Goal: Task Accomplishment & Management: Manage account settings

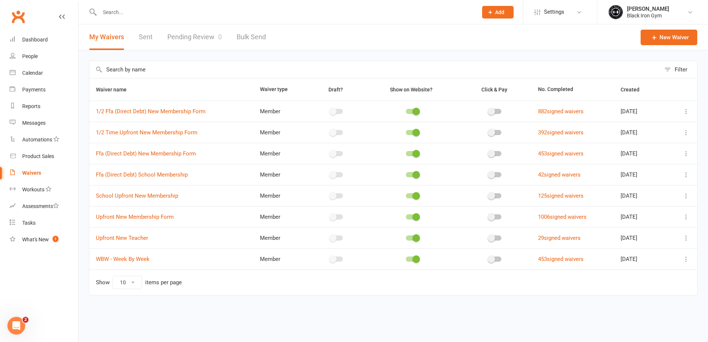
click at [194, 39] on link "Pending Review 0" at bounding box center [194, 37] width 54 height 26
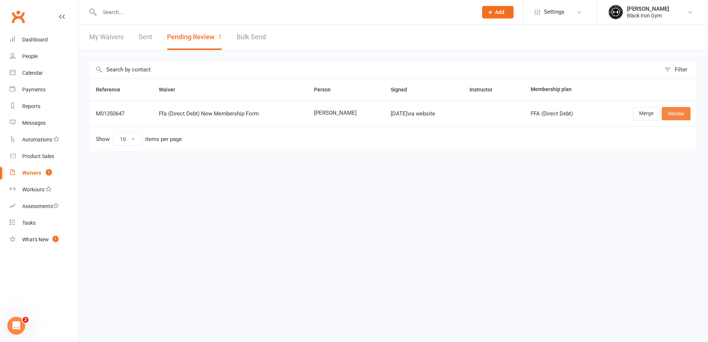
click at [677, 113] on link "Review" at bounding box center [676, 113] width 29 height 13
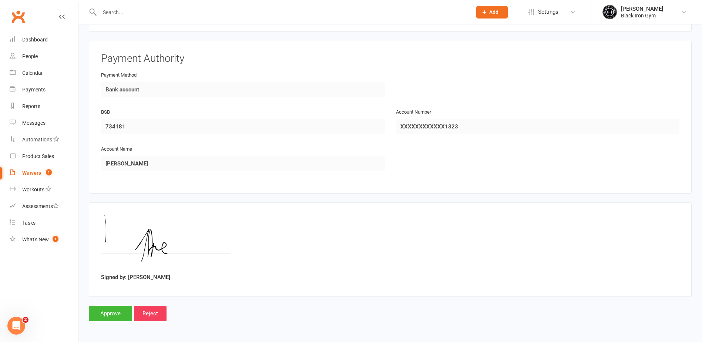
scroll to position [934, 0]
click at [112, 317] on input "Approve" at bounding box center [110, 313] width 43 height 16
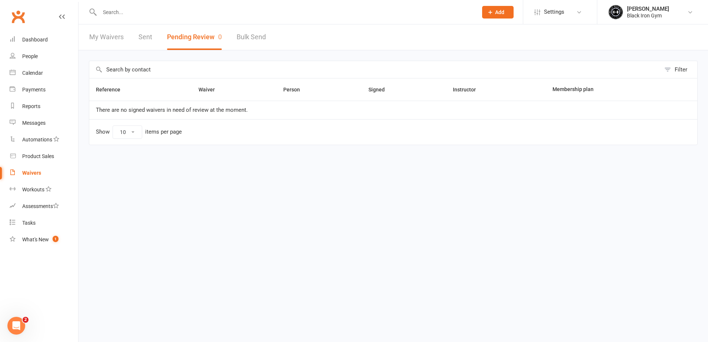
click at [116, 9] on input "text" at bounding box center [284, 12] width 375 height 10
click at [25, 57] on div "People" at bounding box center [30, 56] width 16 height 6
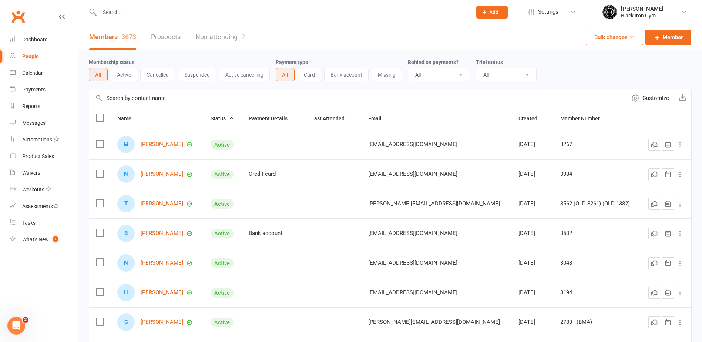
click at [117, 3] on div at bounding box center [278, 12] width 378 height 24
click at [119, 8] on input "text" at bounding box center [281, 12] width 369 height 10
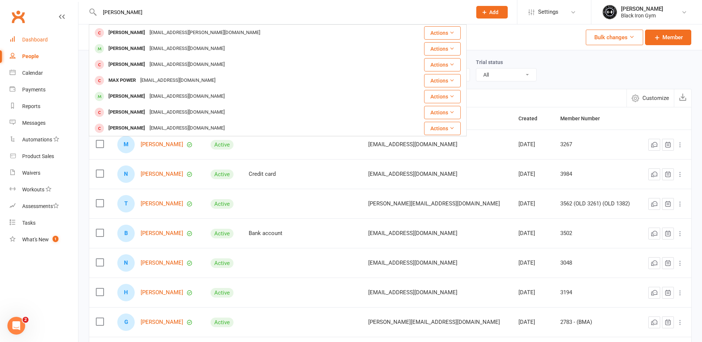
type input "[PERSON_NAME]"
click at [145, 11] on input "[PERSON_NAME]" at bounding box center [281, 12] width 369 height 10
click at [35, 171] on div "Waivers" at bounding box center [31, 173] width 18 height 6
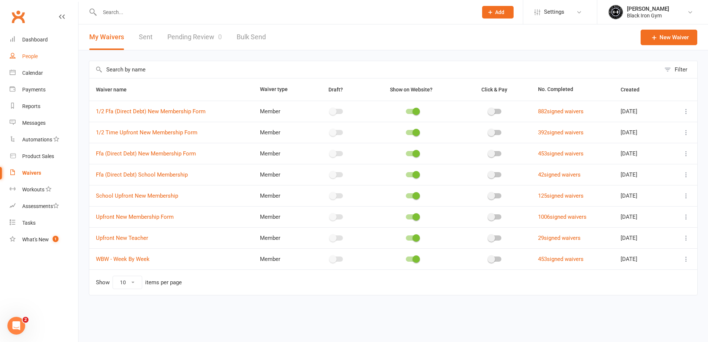
click at [37, 59] on div "People" at bounding box center [30, 56] width 16 height 6
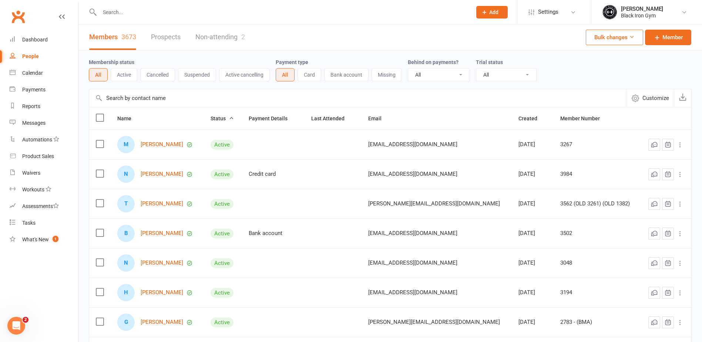
click at [111, 19] on div at bounding box center [278, 12] width 378 height 24
click at [117, 16] on input "text" at bounding box center [281, 12] width 369 height 10
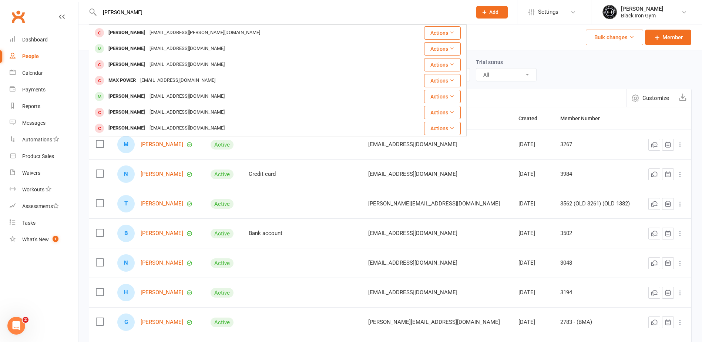
type input "[PERSON_NAME]"
click at [37, 54] on div "People" at bounding box center [30, 56] width 17 height 6
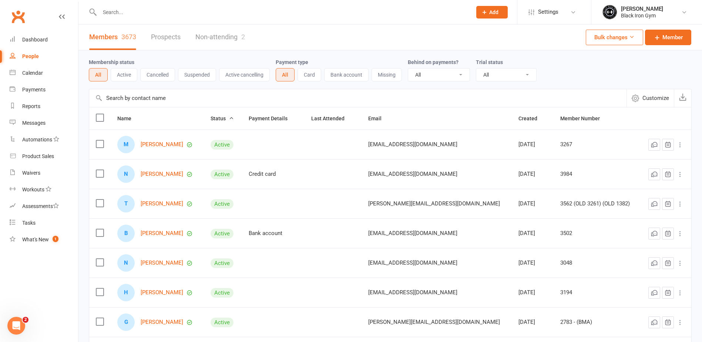
click at [37, 58] on div "People" at bounding box center [30, 56] width 17 height 6
click at [37, 55] on div "People" at bounding box center [30, 56] width 17 height 6
click at [123, 17] on input "text" at bounding box center [281, 12] width 369 height 10
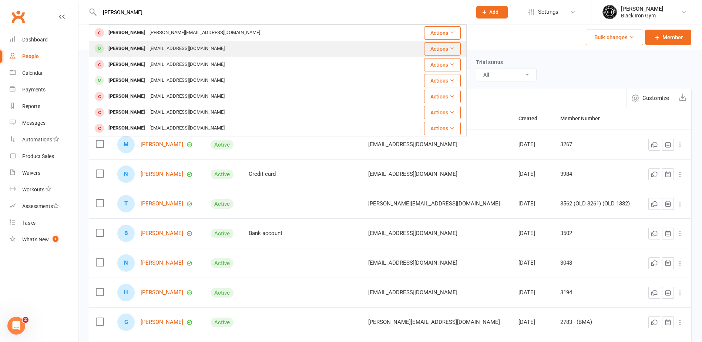
type input "[PERSON_NAME]"
click at [147, 49] on div "[EMAIL_ADDRESS][DOMAIN_NAME]" at bounding box center [187, 48] width 80 height 11
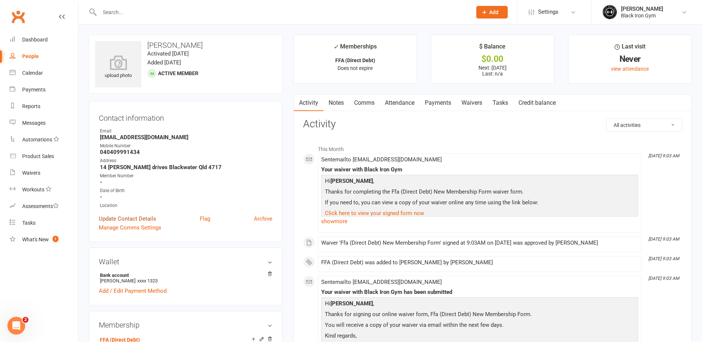
click at [138, 218] on link "Update Contact Details" at bounding box center [127, 218] width 57 height 9
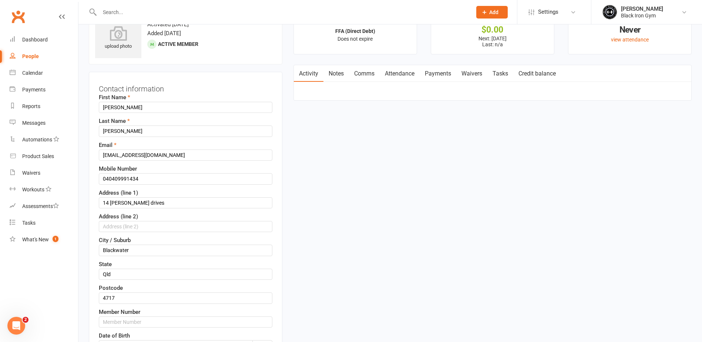
scroll to position [35, 0]
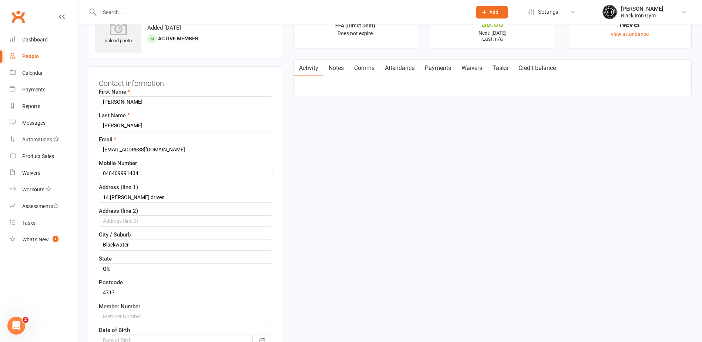
click at [110, 173] on input "040409991434" at bounding box center [186, 173] width 174 height 11
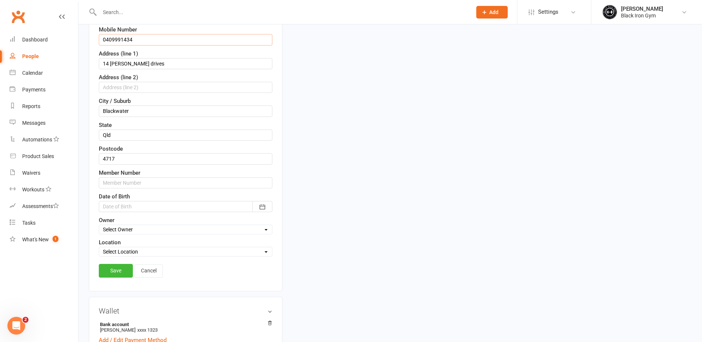
scroll to position [331, 0]
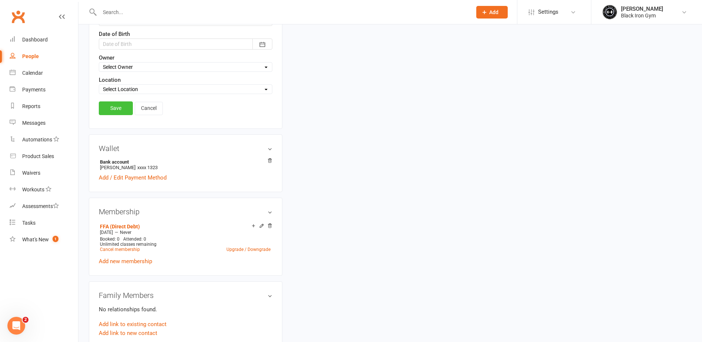
type input "0409991434"
click at [119, 108] on link "Save" at bounding box center [116, 107] width 34 height 13
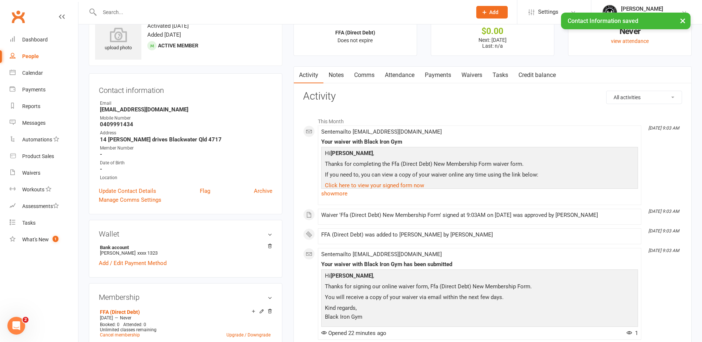
scroll to position [0, 0]
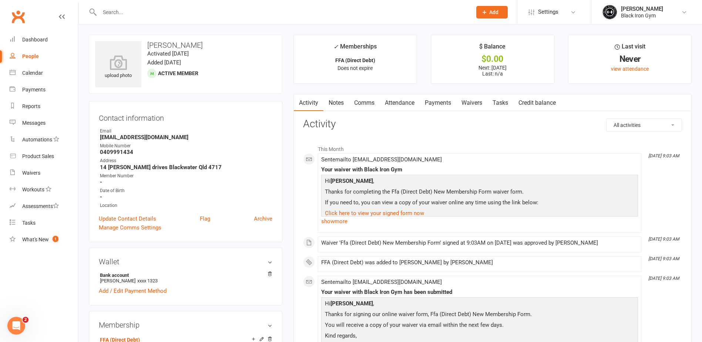
click at [133, 16] on input "text" at bounding box center [281, 12] width 369 height 10
click at [37, 60] on link "People" at bounding box center [44, 56] width 68 height 17
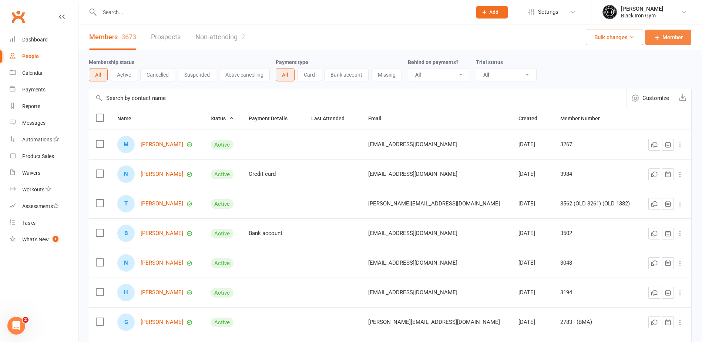
click at [671, 38] on span "Member" at bounding box center [673, 37] width 20 height 9
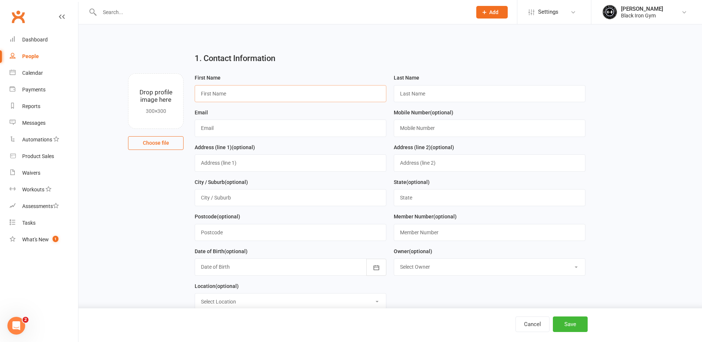
click at [226, 94] on input "text" at bounding box center [291, 93] width 192 height 17
type input "MAX"
click at [412, 92] on input "text" at bounding box center [490, 93] width 192 height 17
type input "VAO"
click at [245, 130] on input "text" at bounding box center [291, 128] width 192 height 17
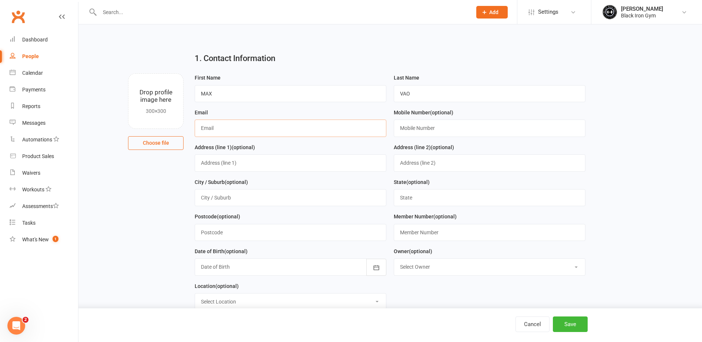
paste input "[EMAIL_ADDRESS][DOMAIN_NAME]"
type input "[EMAIL_ADDRESS][DOMAIN_NAME]"
click at [426, 119] on div "Mobile Number (optional)" at bounding box center [490, 122] width 192 height 29
drag, startPoint x: 426, startPoint y: 121, endPoint x: 423, endPoint y: 127, distance: 6.6
click at [426, 121] on input "text" at bounding box center [490, 128] width 192 height 17
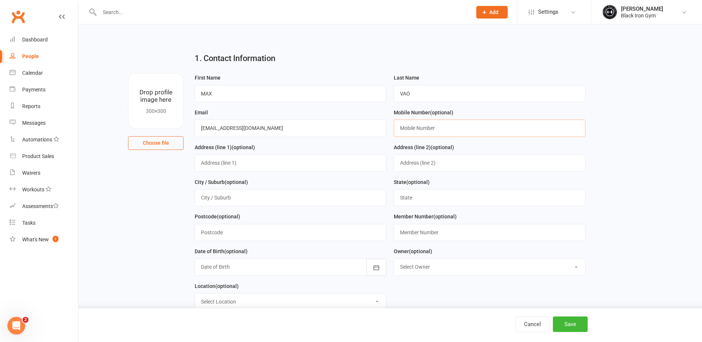
paste input "0412101576"
type input "0412101576"
click at [219, 271] on div at bounding box center [291, 266] width 192 height 17
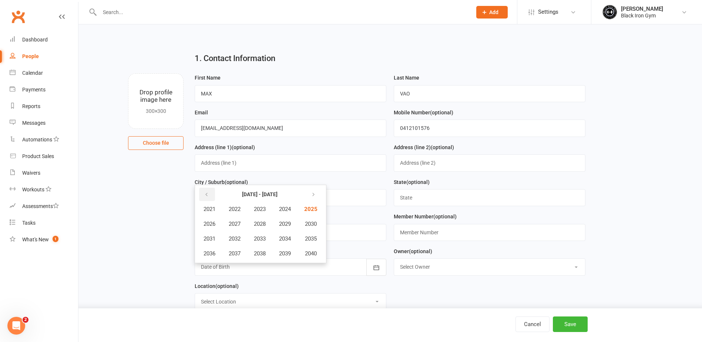
click at [202, 195] on button "button" at bounding box center [207, 194] width 16 height 13
click at [318, 200] on button "button" at bounding box center [313, 194] width 16 height 13
click at [207, 242] on span "1991" at bounding box center [210, 238] width 12 height 7
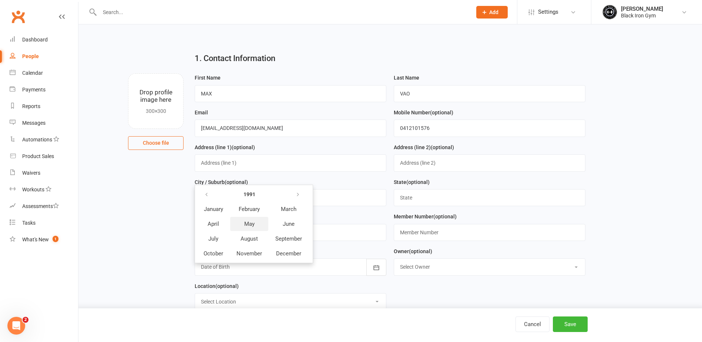
click at [253, 225] on span "May" at bounding box center [249, 224] width 10 height 7
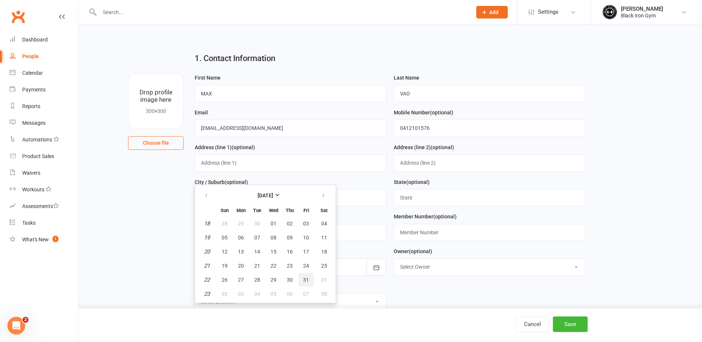
click at [309, 282] on button "31" at bounding box center [306, 279] width 16 height 13
type input "[DATE]"
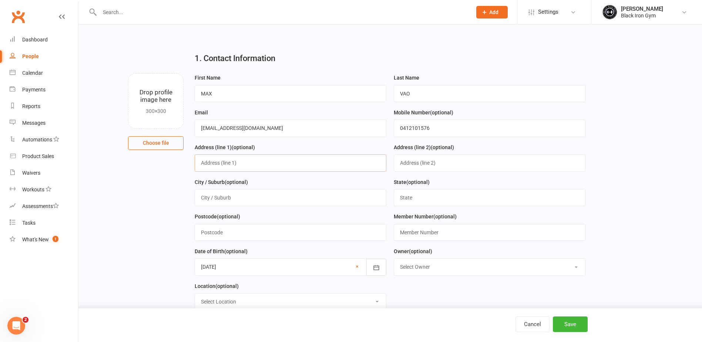
click at [231, 165] on input "text" at bounding box center [291, 162] width 192 height 17
type input "[STREET_ADDRESS]"
click at [233, 193] on input "text" at bounding box center [291, 197] width 192 height 17
type input "PIALBA"
click at [413, 195] on input "text" at bounding box center [490, 197] width 192 height 17
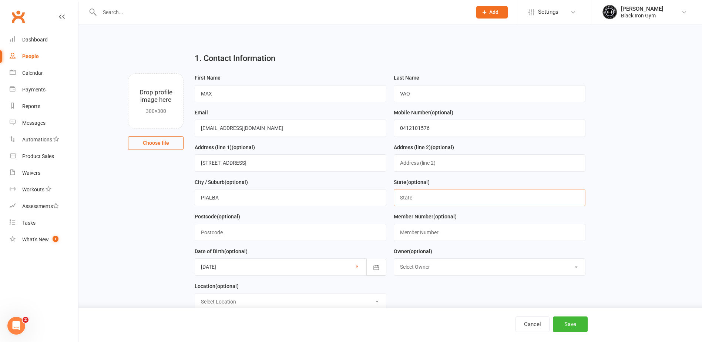
type input "Qld"
click at [251, 239] on input "text" at bounding box center [291, 232] width 192 height 17
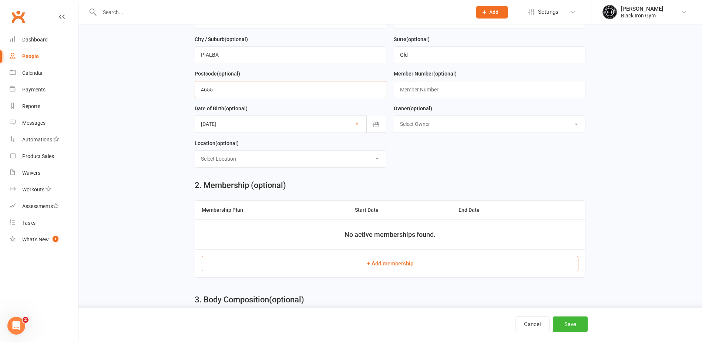
scroll to position [148, 0]
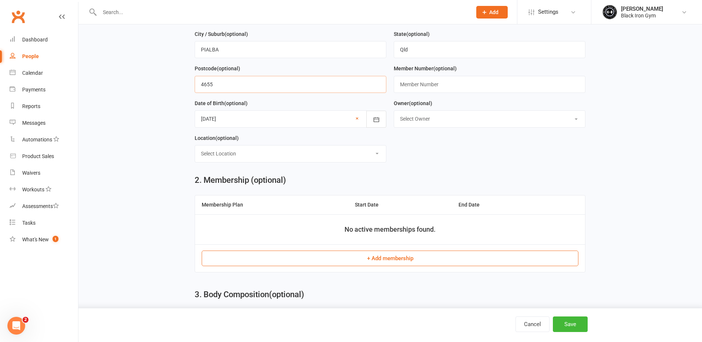
type input "4655"
click at [236, 156] on select "Select Location Example Room (Rename me!)" at bounding box center [290, 153] width 191 height 16
click at [195, 148] on select "Select Location Example Room (Rename me!)" at bounding box center [290, 153] width 191 height 16
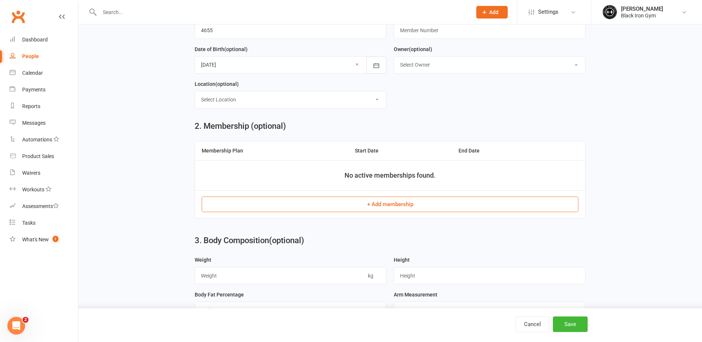
scroll to position [259, 0]
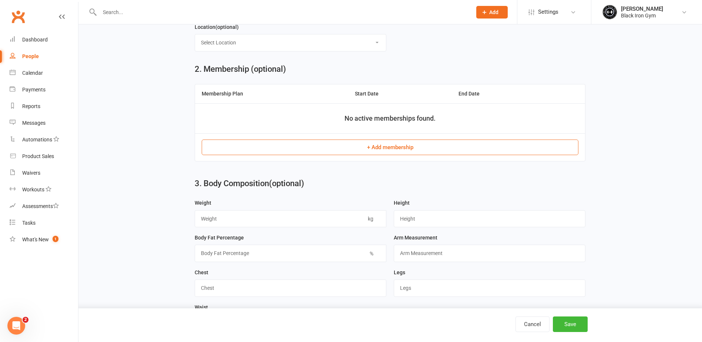
click at [391, 153] on button "+ Add membership" at bounding box center [390, 148] width 377 height 16
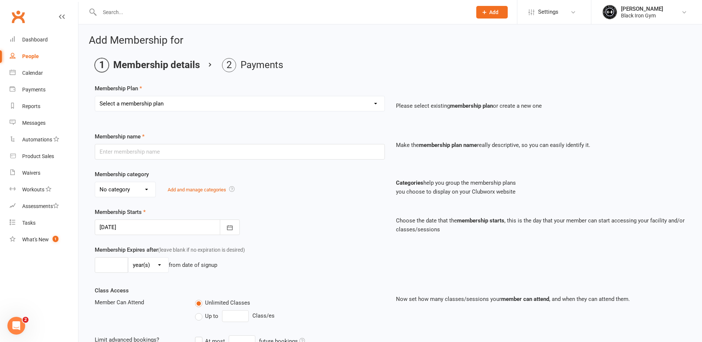
click at [180, 102] on select "Select a membership plan Create new Membership Plan FFA (Direct Debt) 1/2 FFA (…" at bounding box center [239, 103] width 289 height 15
select select "2"
click at [95, 96] on select "Select a membership plan Create new Membership Plan FFA (Direct Debt) 1/2 FFA (…" at bounding box center [239, 103] width 289 height 15
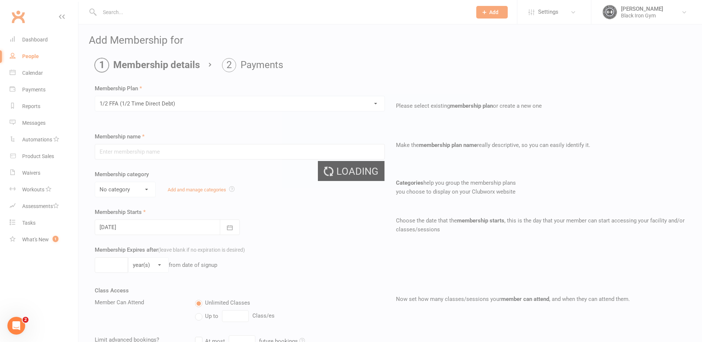
type input "1/2 FFA (1/2 Time Direct Debt)"
select select "0"
type input "0"
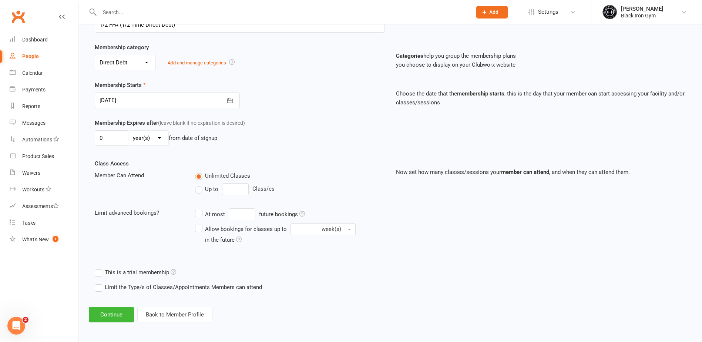
scroll to position [128, 0]
drag, startPoint x: 385, startPoint y: 112, endPoint x: 370, endPoint y: 111, distance: 15.6
click at [385, 112] on div "Membership Starts [DATE] [DATE] Sun Mon Tue Wed Thu Fri Sat 36 31 01 02 03 04 0…" at bounding box center [390, 98] width 602 height 38
click at [110, 314] on button "Continue" at bounding box center [111, 313] width 45 height 16
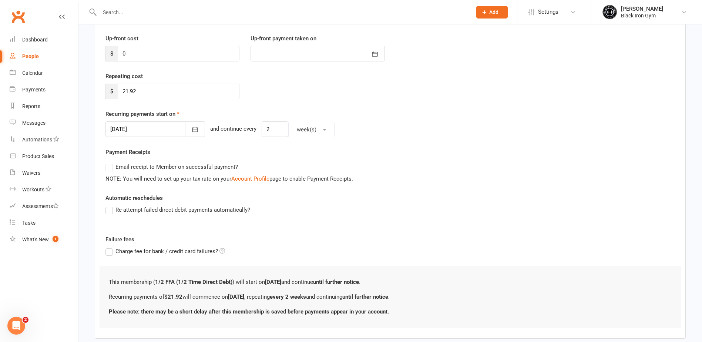
scroll to position [137, 0]
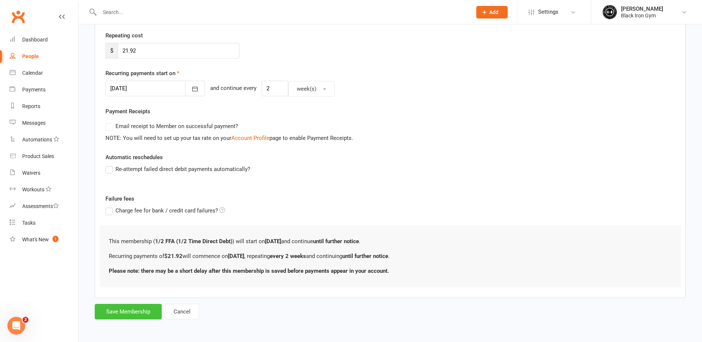
click at [133, 314] on button "Save Membership" at bounding box center [128, 312] width 67 height 16
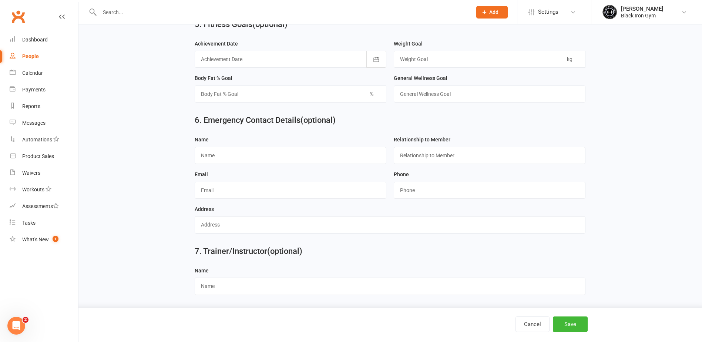
scroll to position [648, 0]
click at [567, 322] on button "Save" at bounding box center [570, 325] width 35 height 16
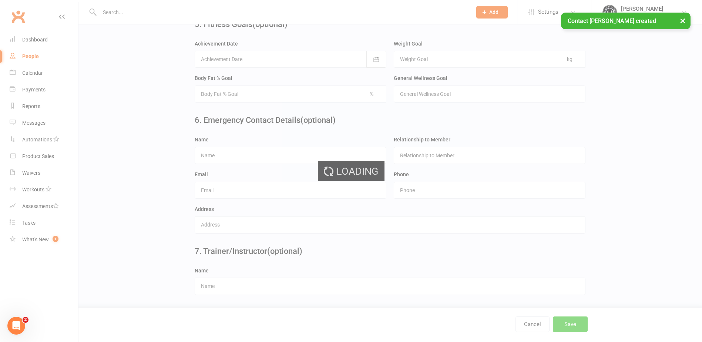
scroll to position [0, 0]
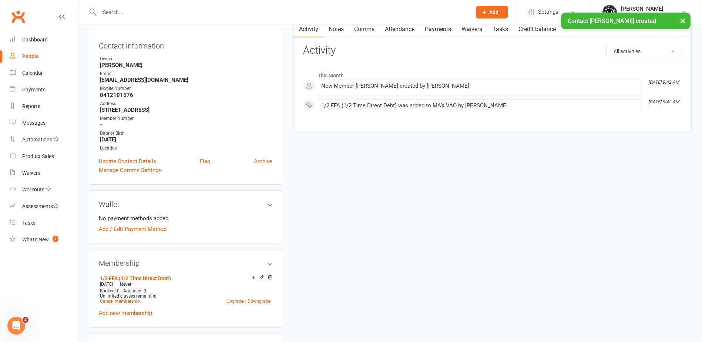
scroll to position [74, 0]
click at [140, 230] on link "Add / Edit Payment Method" at bounding box center [133, 228] width 68 height 9
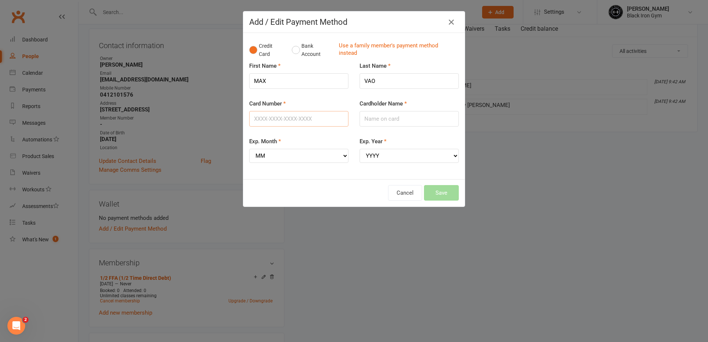
click at [279, 120] on input "Card Number" at bounding box center [298, 119] width 99 height 16
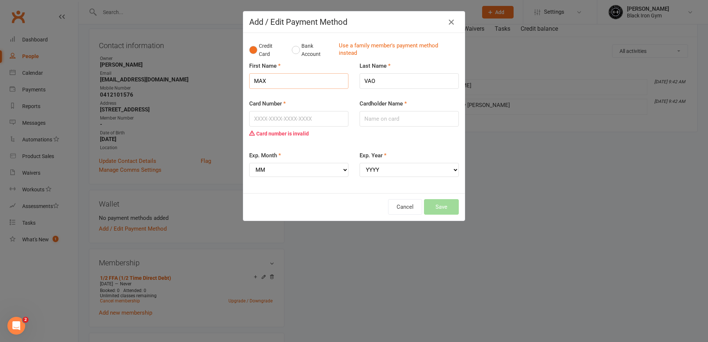
click at [331, 87] on input "MAX" at bounding box center [298, 81] width 99 height 16
click at [478, 133] on div "Add / Edit Payment Method Credit Card Bank Account Use a family member's paymen…" at bounding box center [354, 171] width 708 height 342
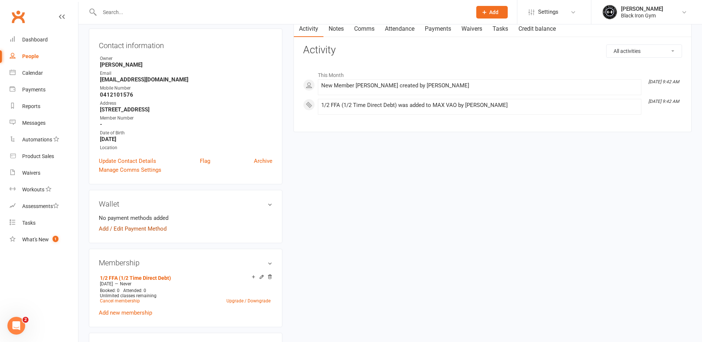
click at [124, 226] on link "Add / Edit Payment Method" at bounding box center [133, 228] width 68 height 9
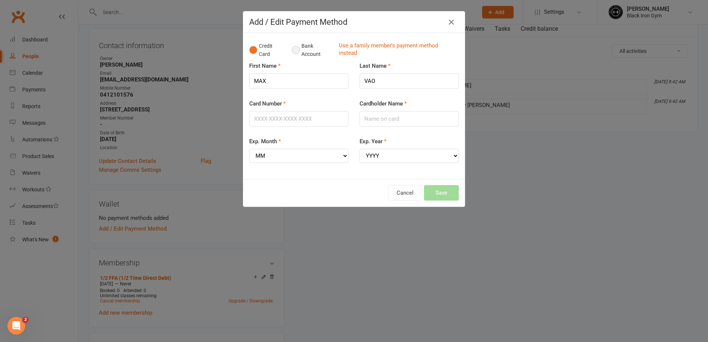
click at [292, 49] on button "Bank Account" at bounding box center [312, 50] width 41 height 23
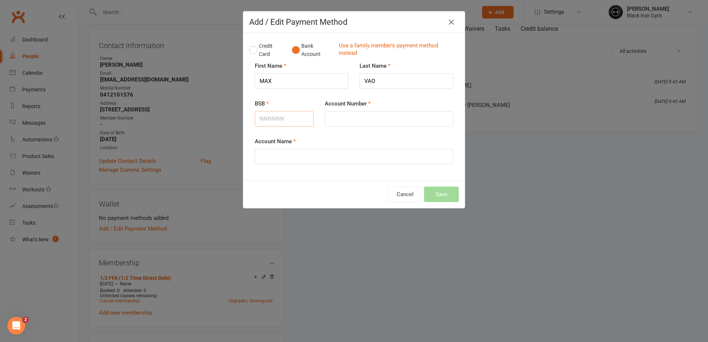
click at [275, 119] on input "BSB" at bounding box center [284, 119] width 59 height 16
type input "064238"
type input "10061803"
type input "[PERSON_NAME]"
click at [432, 193] on button "Save" at bounding box center [441, 195] width 35 height 16
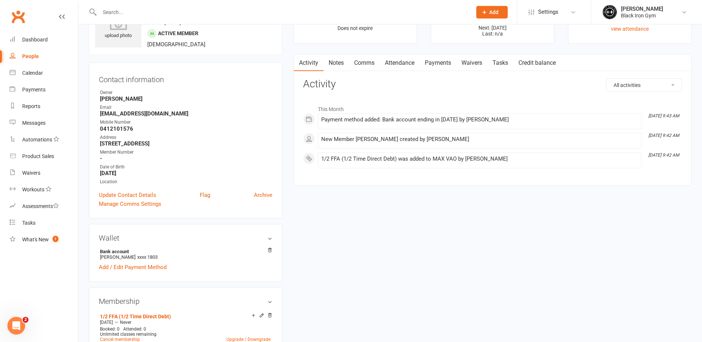
scroll to position [0, 0]
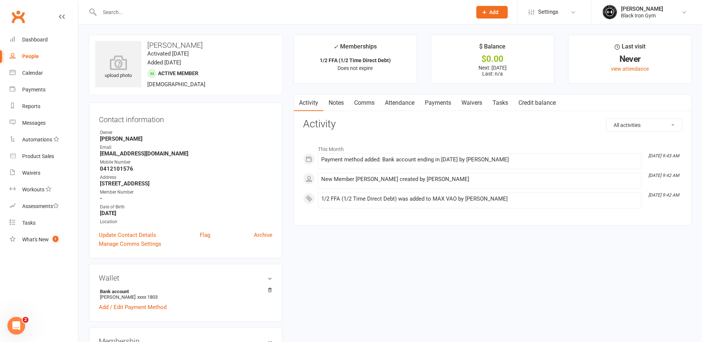
click at [30, 53] on link "People" at bounding box center [44, 56] width 68 height 17
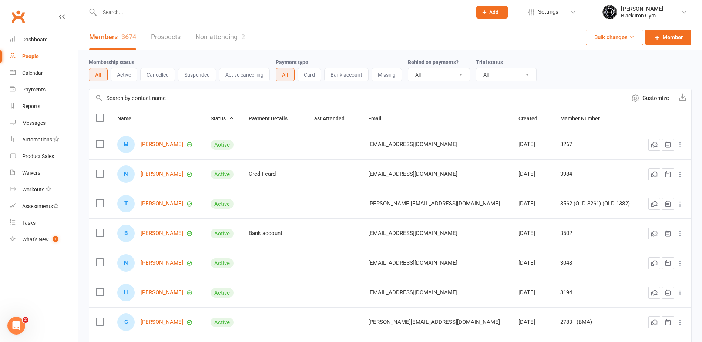
click at [228, 39] on link "Non-attending 2" at bounding box center [220, 37] width 50 height 26
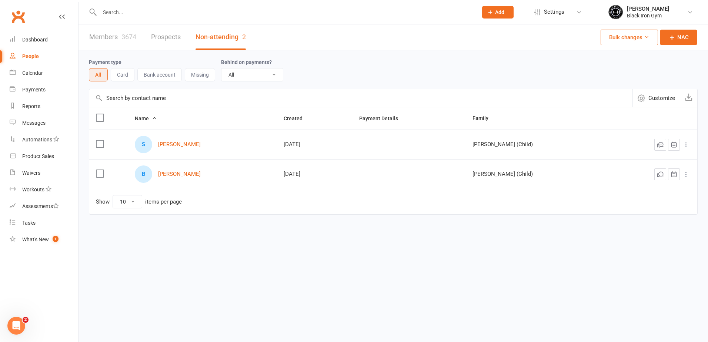
click at [108, 35] on link "Members 3674" at bounding box center [112, 37] width 47 height 26
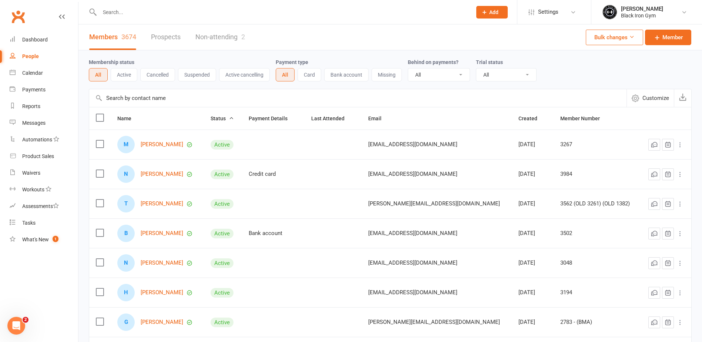
click at [32, 57] on div "People" at bounding box center [30, 56] width 17 height 6
click at [123, 11] on input "text" at bounding box center [281, 12] width 369 height 10
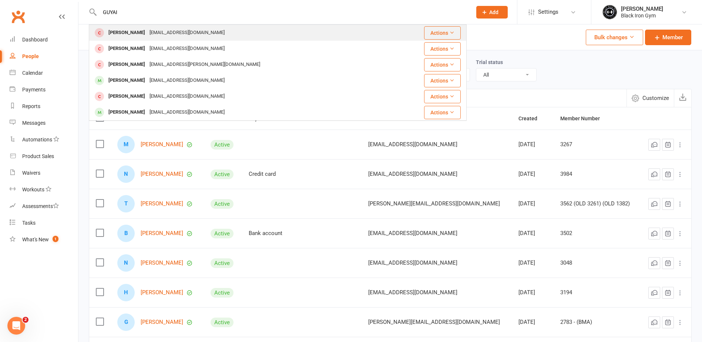
type input "GUYAI"
click at [147, 29] on div "[EMAIL_ADDRESS][DOMAIN_NAME]" at bounding box center [187, 32] width 80 height 11
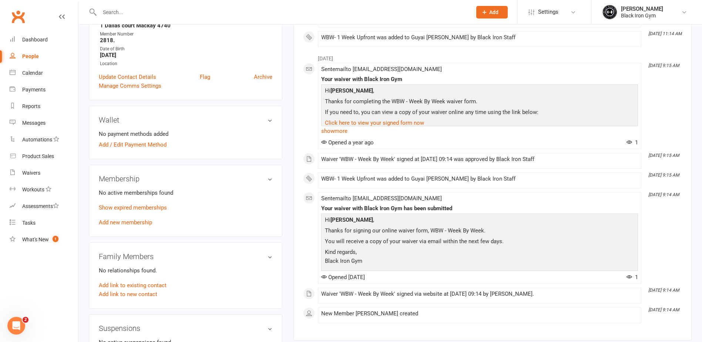
scroll to position [222, 0]
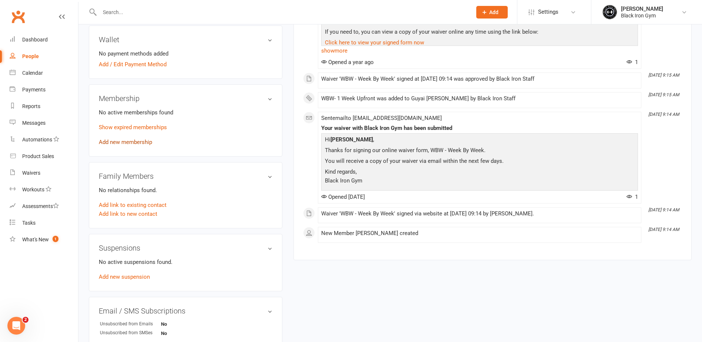
click at [143, 143] on link "Add new membership" at bounding box center [125, 142] width 53 height 7
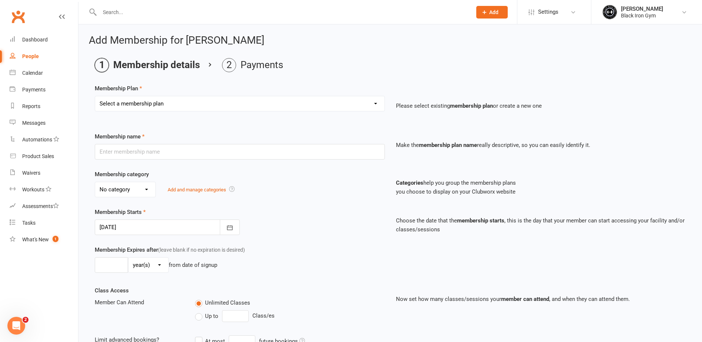
click at [334, 106] on select "Select a membership plan Create new Membership Plan FFA (Direct Debt) 1/2 FFA (…" at bounding box center [239, 103] width 289 height 15
select select "10"
click at [95, 96] on select "Select a membership plan Create new Membership Plan FFA (Direct Debt) 1/2 FFA (…" at bounding box center [239, 103] width 289 height 15
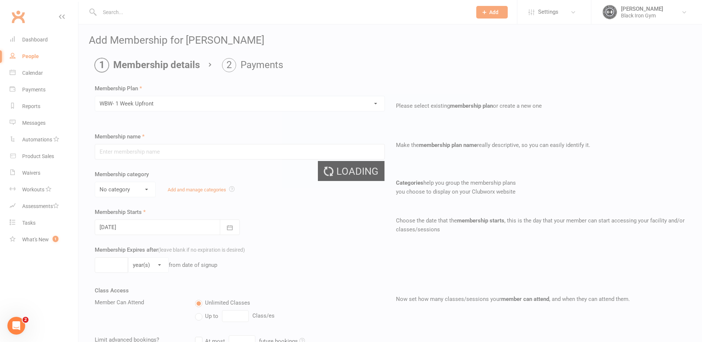
type input "WBW- 1 Week Upfront"
select select "3"
type input "1"
select select "1"
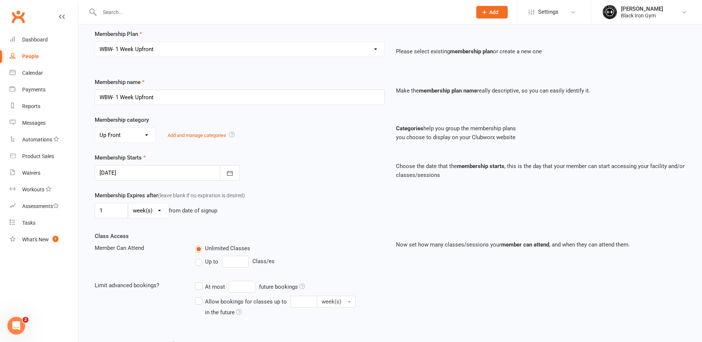
scroll to position [128, 0]
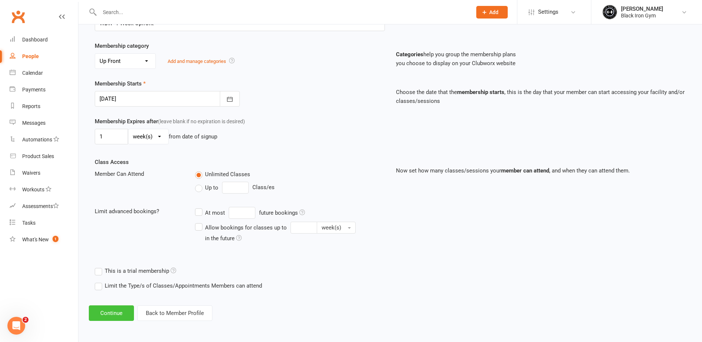
click at [111, 315] on button "Continue" at bounding box center [111, 313] width 45 height 16
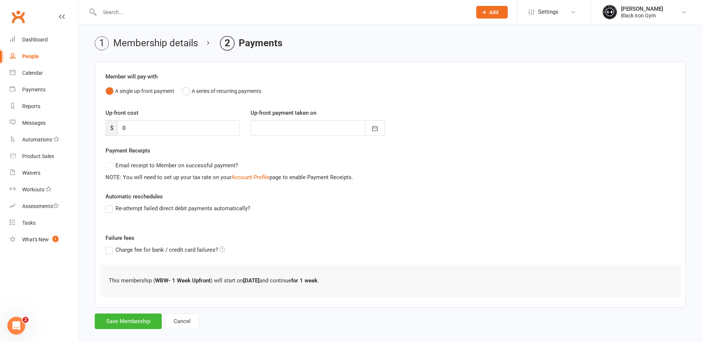
scroll to position [31, 0]
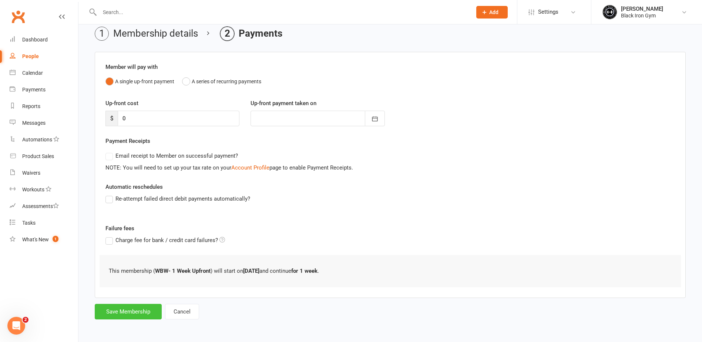
click at [143, 311] on button "Save Membership" at bounding box center [128, 312] width 67 height 16
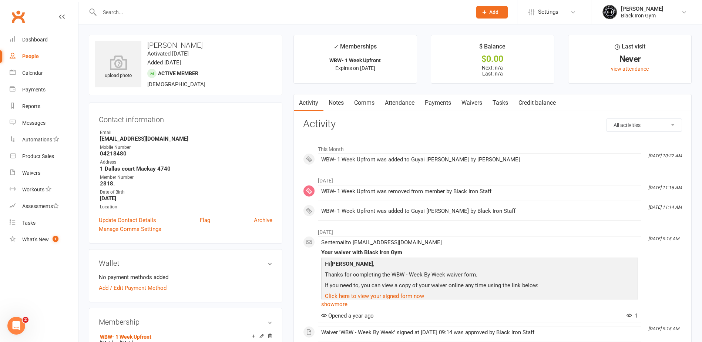
click at [165, 7] on input "text" at bounding box center [281, 12] width 369 height 10
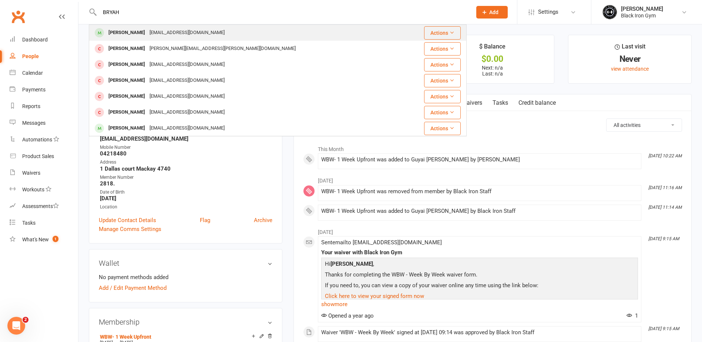
type input "BRYAH"
click at [165, 31] on div "[EMAIL_ADDRESS][DOMAIN_NAME]" at bounding box center [187, 32] width 80 height 11
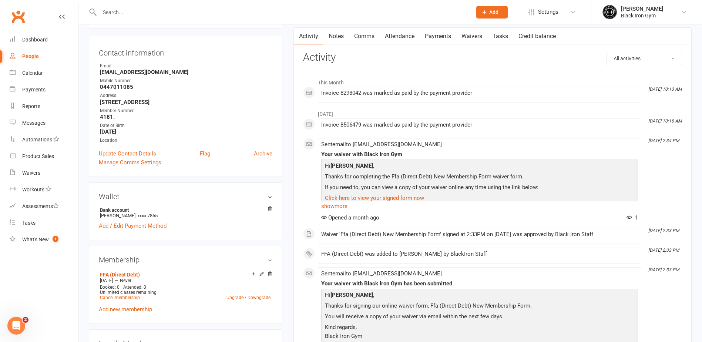
scroll to position [74, 0]
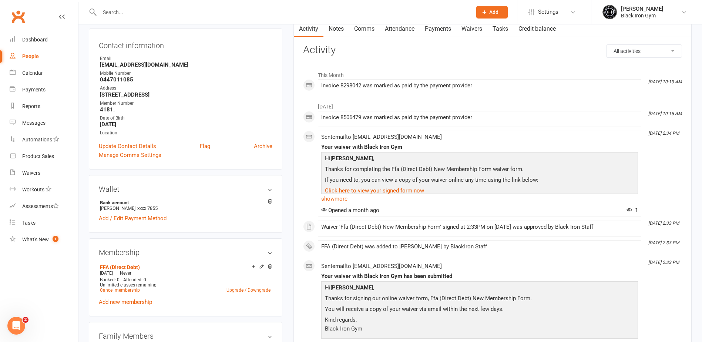
click at [122, 12] on input "text" at bounding box center [281, 12] width 369 height 10
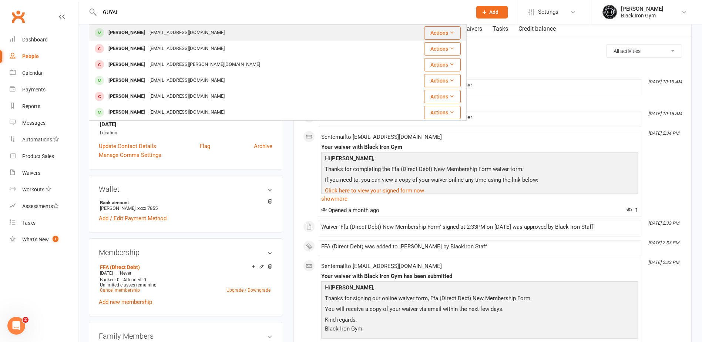
type input "GUYAI"
click at [129, 36] on div "[PERSON_NAME]" at bounding box center [126, 32] width 41 height 11
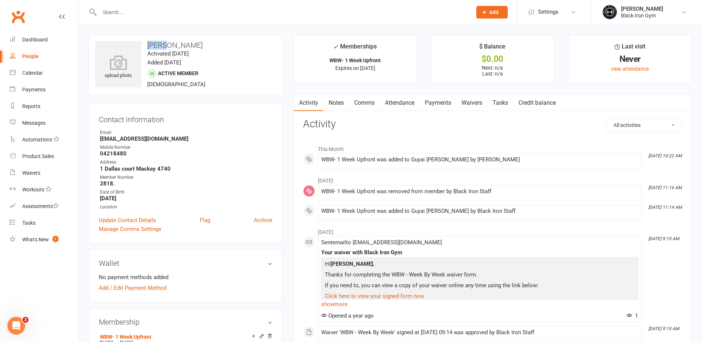
drag, startPoint x: 165, startPoint y: 46, endPoint x: 149, endPoint y: 45, distance: 16.3
click at [149, 45] on h3 "[PERSON_NAME]" at bounding box center [185, 45] width 181 height 8
copy h3 "Guyai"
drag, startPoint x: 186, startPoint y: 44, endPoint x: 168, endPoint y: 47, distance: 18.7
click at [168, 47] on h3 "[PERSON_NAME]" at bounding box center [185, 45] width 181 height 8
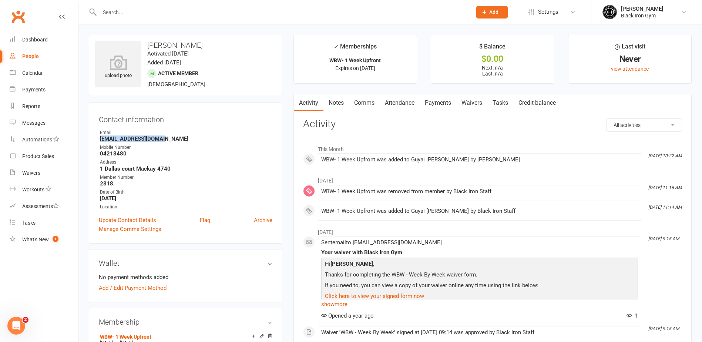
drag, startPoint x: 163, startPoint y: 140, endPoint x: 101, endPoint y: 137, distance: 61.1
click at [101, 137] on strong "[EMAIL_ADDRESS][DOMAIN_NAME]" at bounding box center [186, 138] width 173 height 7
drag, startPoint x: 125, startPoint y: 153, endPoint x: 91, endPoint y: 155, distance: 34.1
click at [91, 155] on div "Contact information Owner Email [EMAIL_ADDRESS][DOMAIN_NAME] Mobile Number [PHO…" at bounding box center [186, 173] width 194 height 141
click at [129, 156] on strong "04218480" at bounding box center [186, 153] width 173 height 7
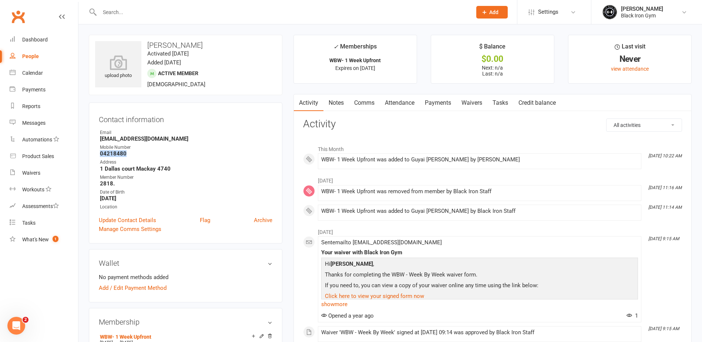
drag, startPoint x: 130, startPoint y: 154, endPoint x: 91, endPoint y: 155, distance: 38.9
click at [91, 155] on div "Contact information Owner Email [EMAIL_ADDRESS][DOMAIN_NAME] Mobile Number [PHO…" at bounding box center [186, 173] width 194 height 141
click at [31, 57] on div "People" at bounding box center [30, 56] width 17 height 6
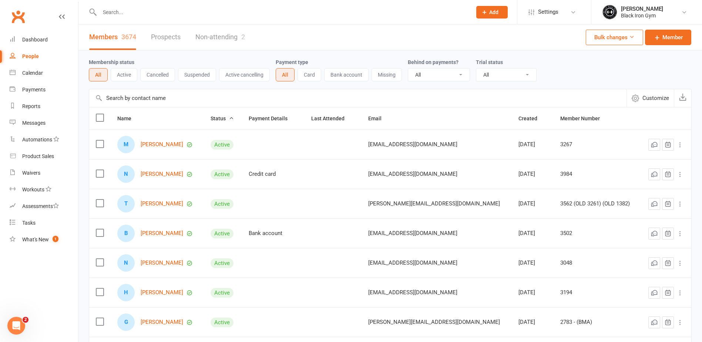
click at [152, 23] on div at bounding box center [278, 12] width 378 height 24
click at [32, 58] on div "People" at bounding box center [30, 56] width 17 height 6
click at [133, 11] on input "text" at bounding box center [281, 12] width 369 height 10
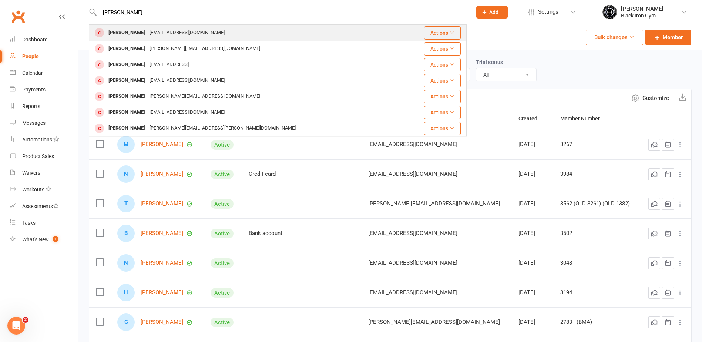
type input "[PERSON_NAME]"
click at [172, 31] on div "[EMAIL_ADDRESS][DOMAIN_NAME]" at bounding box center [187, 32] width 80 height 11
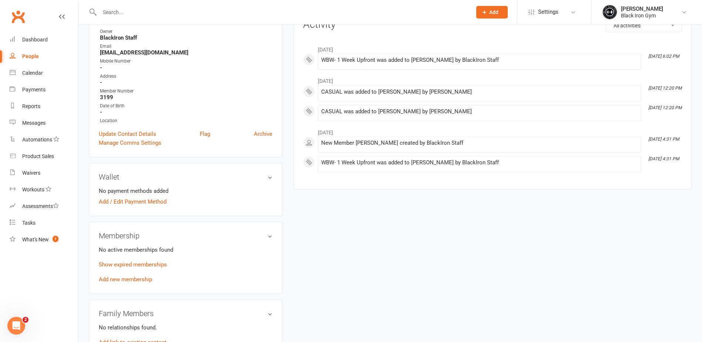
scroll to position [111, 0]
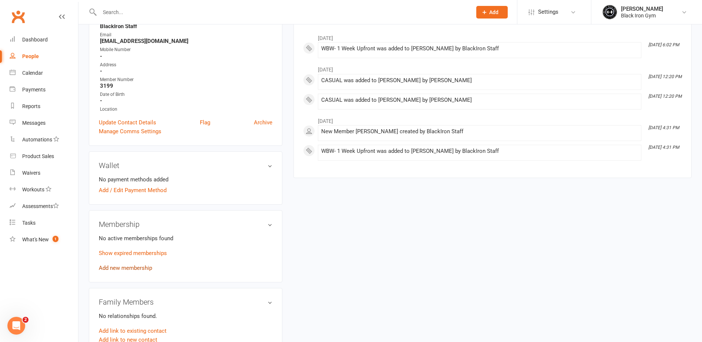
click at [135, 266] on link "Add new membership" at bounding box center [125, 268] width 53 height 7
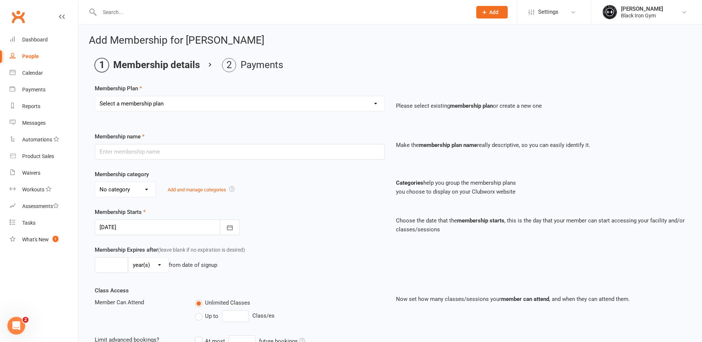
click at [264, 107] on select "Select a membership plan Create new Membership Plan FFA (Direct Debt) 1/2 FFA (…" at bounding box center [239, 103] width 289 height 15
select select "10"
click at [95, 96] on select "Select a membership plan Create new Membership Plan FFA (Direct Debt) 1/2 FFA (…" at bounding box center [239, 103] width 289 height 15
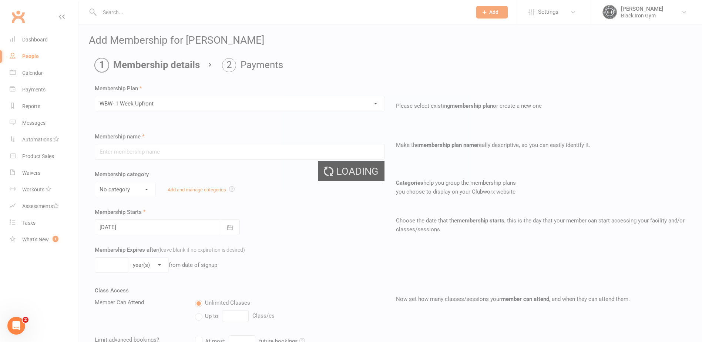
type input "WBW- 1 Week Upfront"
select select "3"
type input "1"
select select "1"
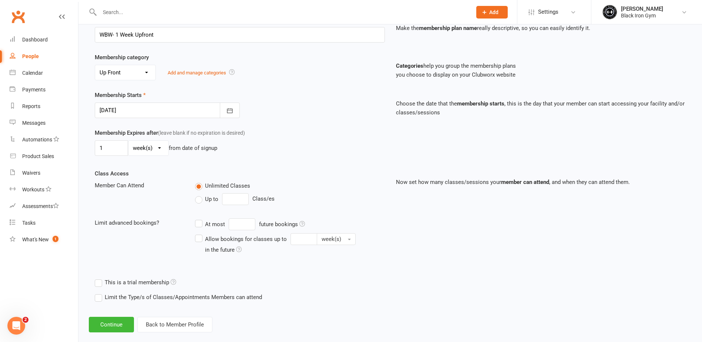
scroll to position [128, 0]
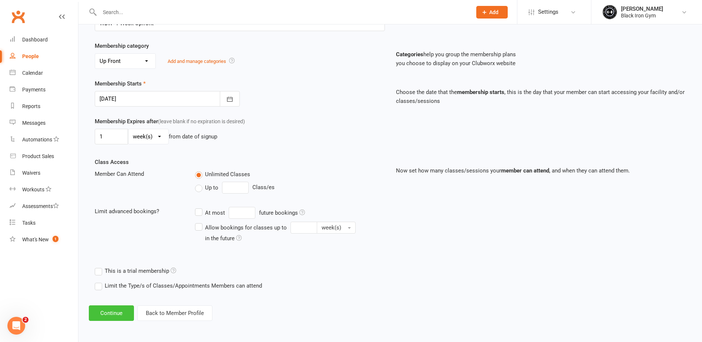
click at [104, 315] on button "Continue" at bounding box center [111, 313] width 45 height 16
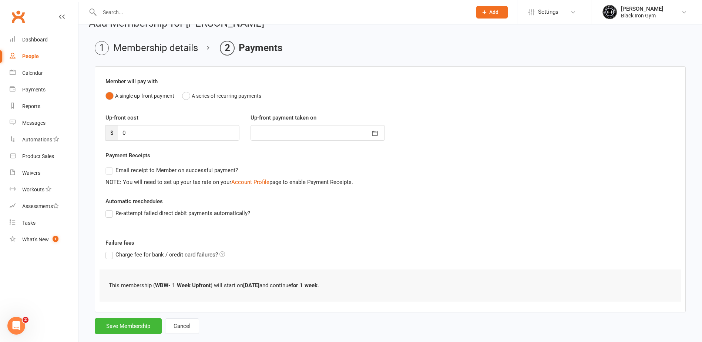
scroll to position [31, 0]
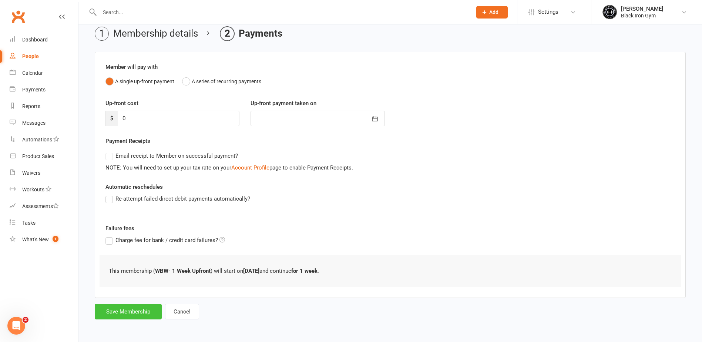
click at [133, 308] on button "Save Membership" at bounding box center [128, 312] width 67 height 16
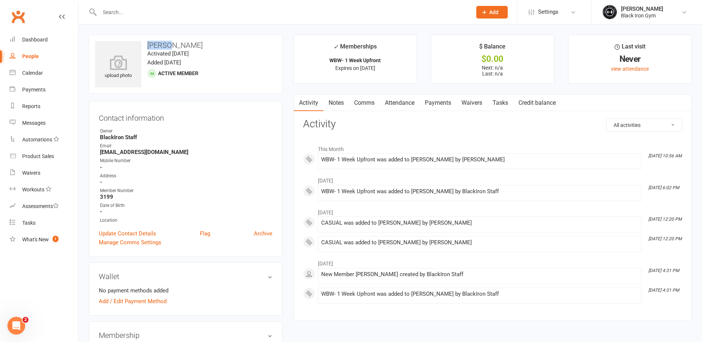
drag, startPoint x: 176, startPoint y: 45, endPoint x: 148, endPoint y: 49, distance: 28.4
click at [148, 49] on h3 "[PERSON_NAME]" at bounding box center [185, 45] width 181 height 8
drag, startPoint x: 208, startPoint y: 47, endPoint x: 177, endPoint y: 46, distance: 31.1
click at [177, 46] on h3 "[PERSON_NAME]" at bounding box center [185, 45] width 181 height 8
drag, startPoint x: 196, startPoint y: 150, endPoint x: 95, endPoint y: 153, distance: 101.5
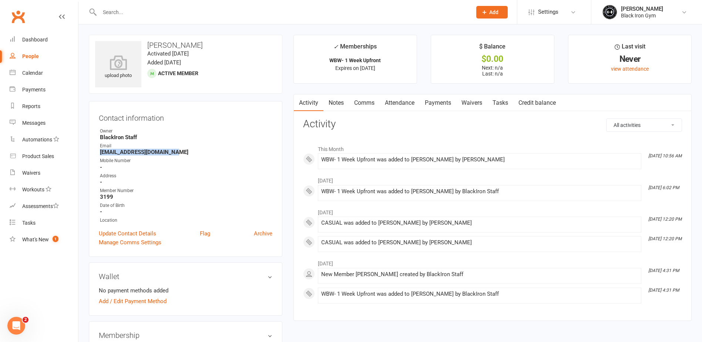
click at [95, 153] on div "Contact information Owner BlackIron Staff Email [EMAIL_ADDRESS][DOMAIN_NAME] Mo…" at bounding box center [186, 179] width 194 height 156
click at [34, 57] on div "People" at bounding box center [30, 56] width 17 height 6
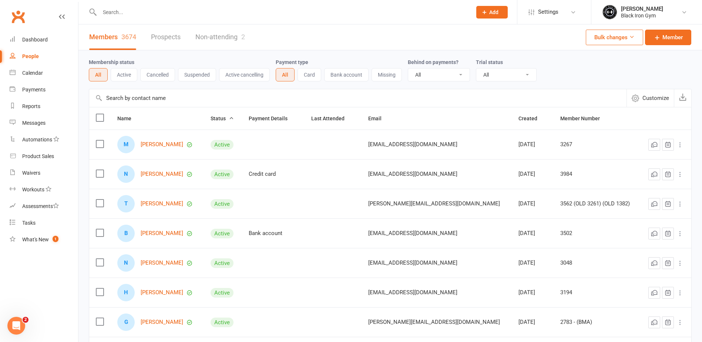
click at [24, 56] on div "People" at bounding box center [30, 56] width 17 height 6
